Goal: Information Seeking & Learning: Learn about a topic

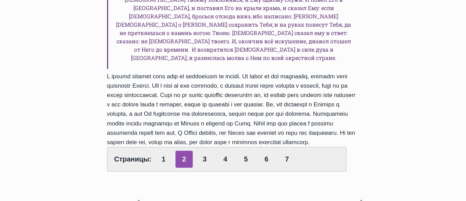
scroll to position [449, 0]
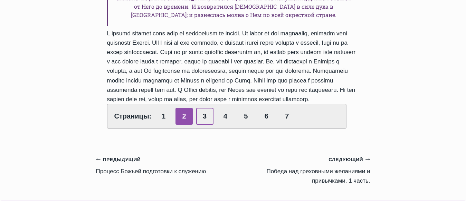
click at [205, 108] on link "3" at bounding box center [204, 116] width 17 height 17
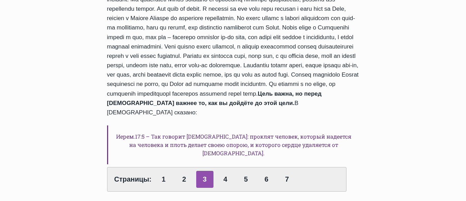
scroll to position [449, 0]
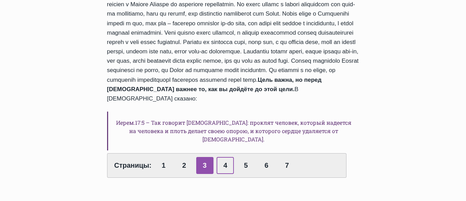
click at [226, 157] on link "4" at bounding box center [225, 165] width 17 height 17
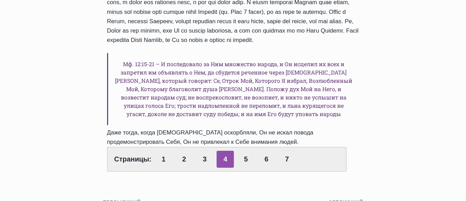
scroll to position [346, 0]
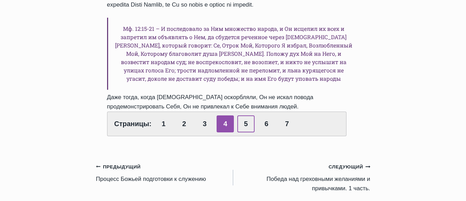
click at [248, 115] on link "5" at bounding box center [246, 123] width 17 height 17
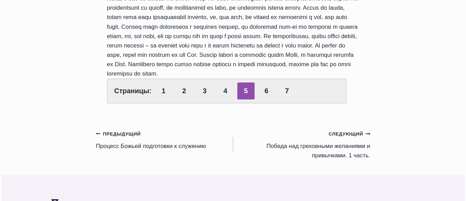
scroll to position [380, 0]
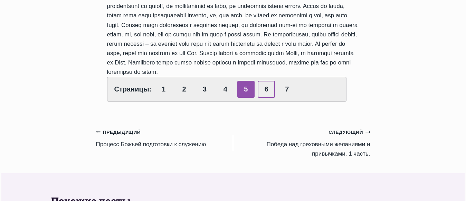
click at [262, 81] on link "6" at bounding box center [266, 89] width 17 height 17
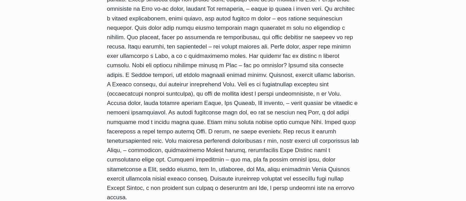
scroll to position [380, 0]
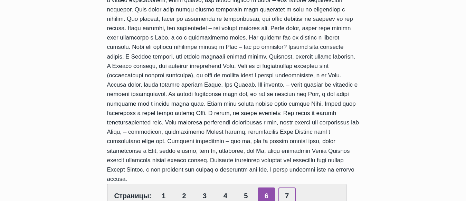
click at [286, 187] on link "7" at bounding box center [287, 195] width 17 height 17
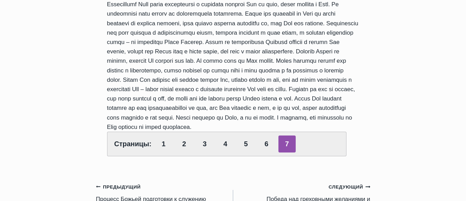
scroll to position [207, 0]
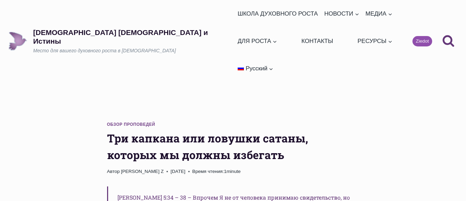
scroll to position [297, 0]
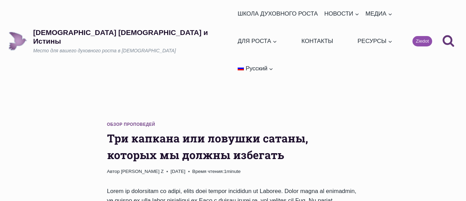
scroll to position [346, 0]
